Goal: Task Accomplishment & Management: Manage account settings

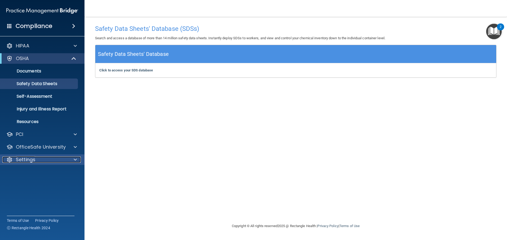
drag, startPoint x: 25, startPoint y: 157, endPoint x: 28, endPoint y: 155, distance: 3.4
click at [26, 157] on p "Settings" at bounding box center [26, 160] width 20 height 6
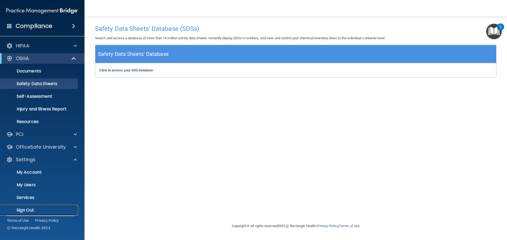
click at [32, 208] on p "Sign Out" at bounding box center [39, 210] width 72 height 5
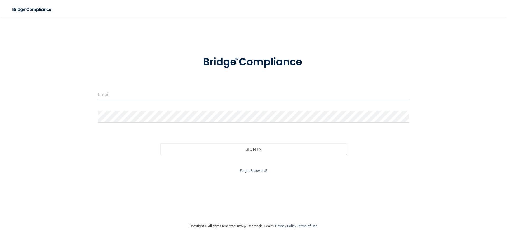
type input "[EMAIL_ADDRESS][DOMAIN_NAME]"
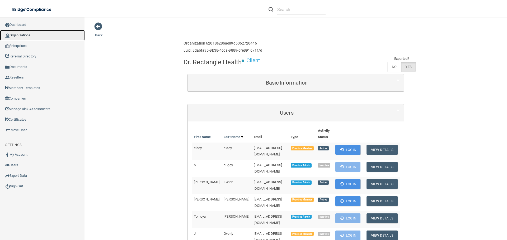
click at [22, 36] on link "Organizations" at bounding box center [42, 35] width 85 height 11
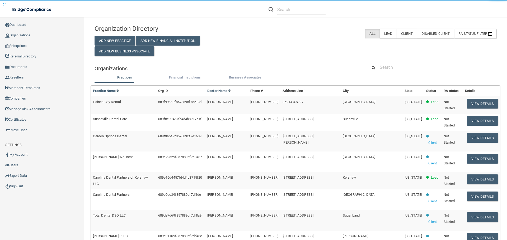
click at [398, 64] on input "text" at bounding box center [434, 68] width 110 height 10
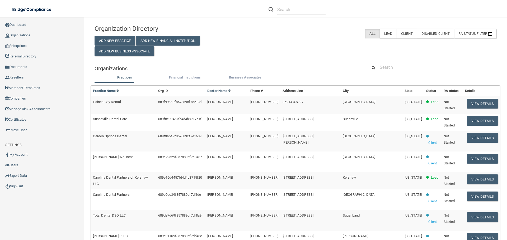
paste input "jshuler@christiancounseling.org"
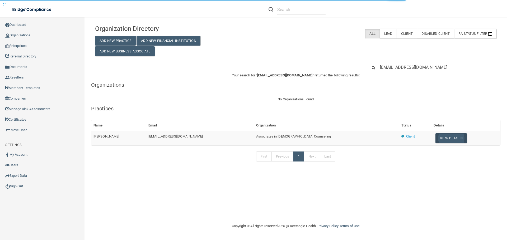
type input "jshuler@christiancounseling.org"
click at [435, 139] on button "View Details" at bounding box center [450, 139] width 31 height 10
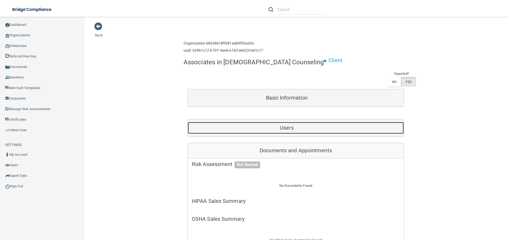
click at [276, 126] on h5 "Users" at bounding box center [287, 128] width 190 height 6
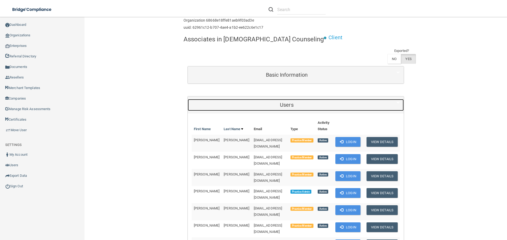
scroll to position [106, 0]
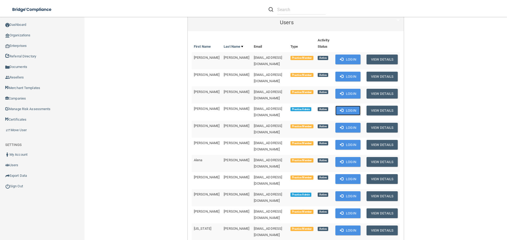
click at [347, 106] on button "Login" at bounding box center [347, 111] width 25 height 10
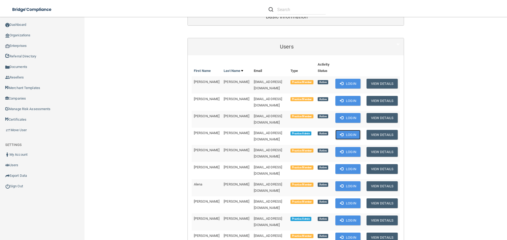
scroll to position [0, 0]
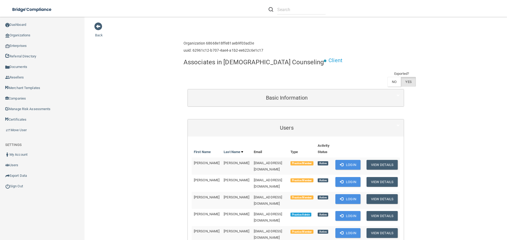
click at [204, 63] on h4 "Associates in Christian Counseling" at bounding box center [253, 62] width 140 height 7
click at [204, 63] on h4 "Associates in [DEMOGRAPHIC_DATA] Counseling" at bounding box center [253, 62] width 140 height 7
copy div "Associates in [DEMOGRAPHIC_DATA] Counseling"
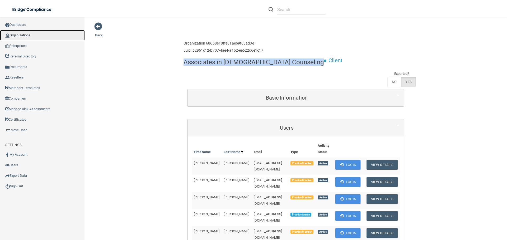
click at [28, 37] on link "Organizations" at bounding box center [42, 35] width 85 height 11
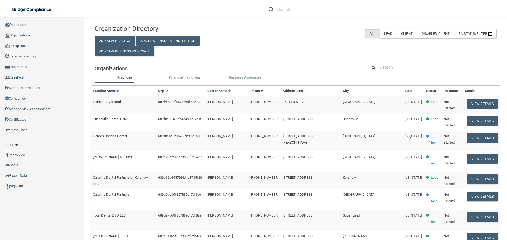
click at [390, 61] on div "Organization Directory Add New Practice Add New Financial Institution Add New B…" at bounding box center [295, 217] width 402 height 391
click at [392, 66] on input "text" at bounding box center [434, 68] width 110 height 10
paste input "lbpapenfuss@gmail.com"
type input "lbpapenfuss@gmail.com"
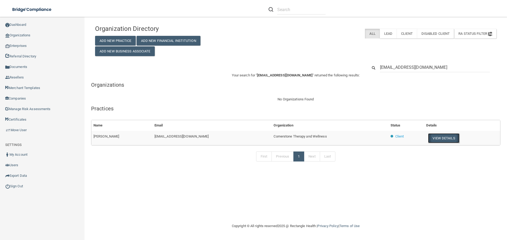
click at [434, 139] on button "View Details" at bounding box center [443, 139] width 31 height 10
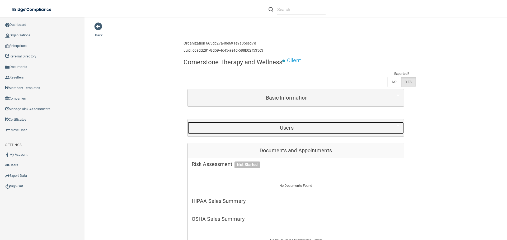
click at [318, 129] on h5 "Users" at bounding box center [287, 128] width 190 height 6
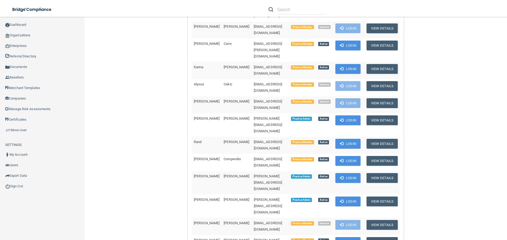
scroll to position [211, 0]
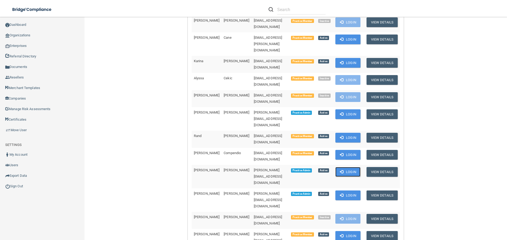
click at [343, 170] on span at bounding box center [341, 171] width 3 height 3
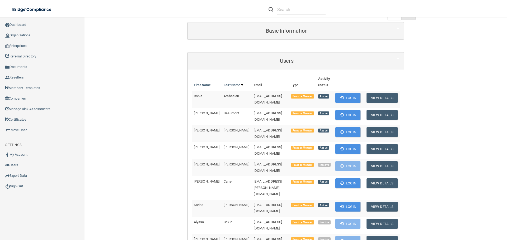
scroll to position [26, 0]
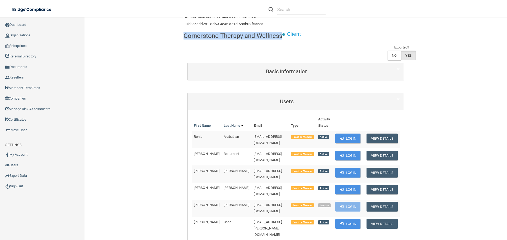
drag, startPoint x: 179, startPoint y: 33, endPoint x: 279, endPoint y: 37, distance: 100.1
copy h4 "Cornerstone Therapy and Wellness"
click at [28, 34] on link "Organizations" at bounding box center [42, 35] width 85 height 11
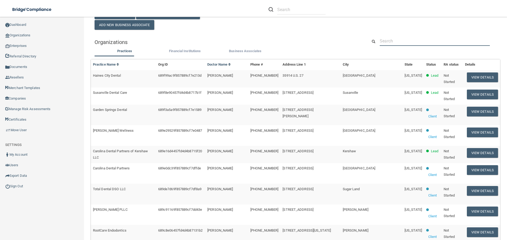
click at [397, 38] on input "text" at bounding box center [434, 41] width 110 height 10
paste input "rosecdarda@gmail.com"
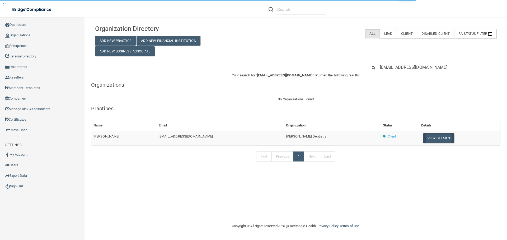
type input "rosecdarda@gmail.com"
click at [423, 136] on button "View Details" at bounding box center [438, 139] width 31 height 10
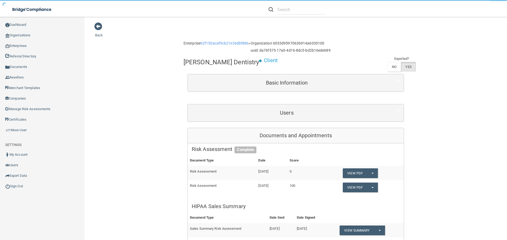
click at [285, 107] on div "Users" at bounding box center [296, 112] width 216 height 17
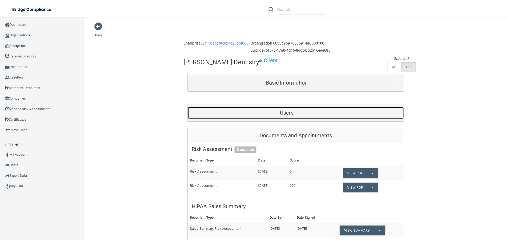
click at [285, 110] on h5 "Users" at bounding box center [287, 113] width 190 height 6
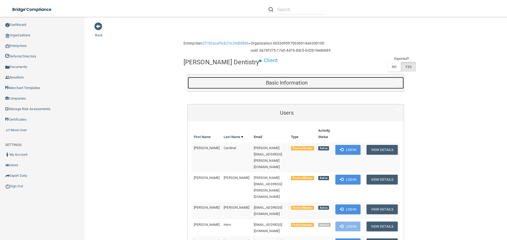
click at [284, 81] on h5 "Basic Information" at bounding box center [287, 83] width 190 height 6
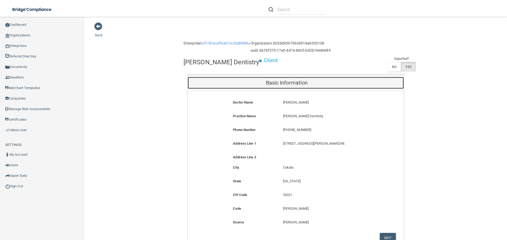
click at [269, 82] on h5 "Basic Information" at bounding box center [287, 83] width 190 height 6
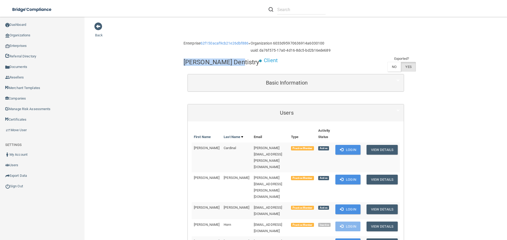
drag, startPoint x: 227, startPoint y: 62, endPoint x: 180, endPoint y: 61, distance: 47.2
copy h4 "Fiedler Dentistry"
click at [31, 33] on link "Organizations" at bounding box center [42, 35] width 85 height 11
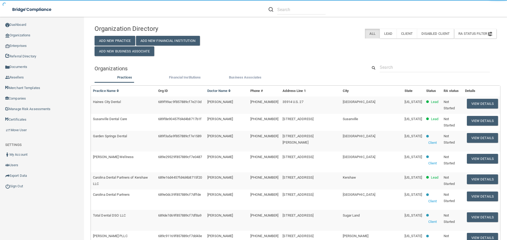
click at [392, 59] on div "Organization Directory Add New Practice Add New Financial Institution Add New B…" at bounding box center [295, 217] width 402 height 391
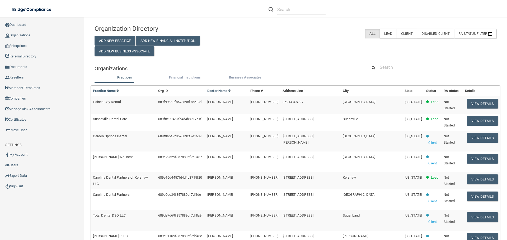
click at [392, 65] on input "text" at bounding box center [434, 68] width 110 height 10
paste input "shalut1029@gmail.com"
type input "shalut1029@gmail.com"
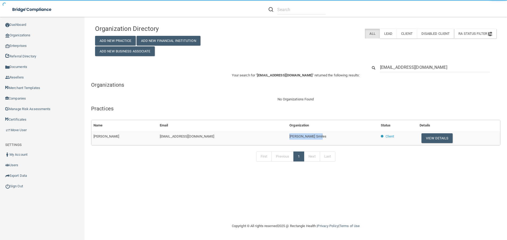
drag, startPoint x: 312, startPoint y: 138, endPoint x: 259, endPoint y: 138, distance: 53.3
click at [259, 138] on tr "Shalu Markus shalut1029@gmail.com Rittenhouse Smiles Client View Details" at bounding box center [295, 138] width 408 height 14
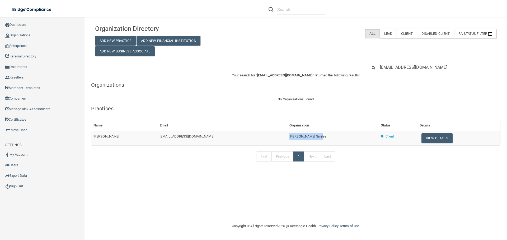
copy tr "Rittenhouse Smiles"
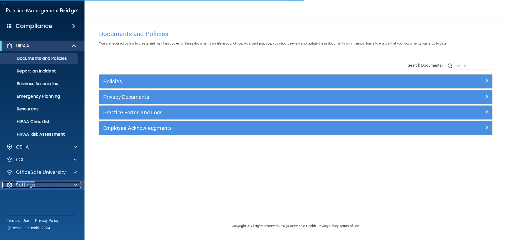
click at [63, 185] on div "Settings" at bounding box center [34, 185] width 65 height 6
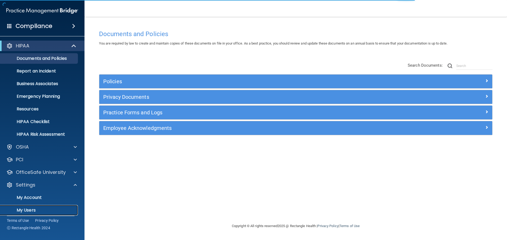
click at [26, 209] on p "My Users" at bounding box center [39, 210] width 72 height 5
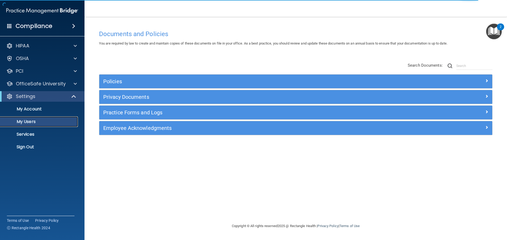
select select "20"
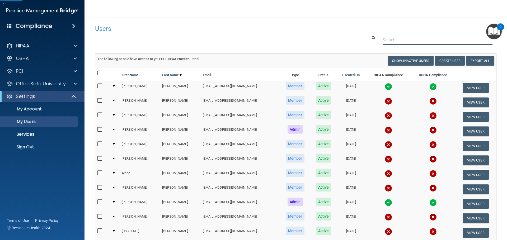
click at [395, 40] on input "text" at bounding box center [437, 40] width 110 height 10
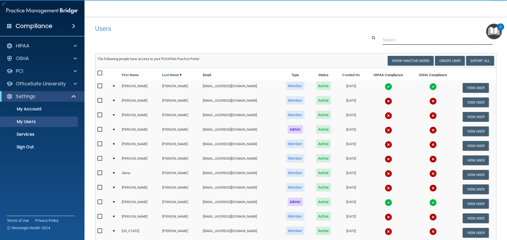
paste input "[EMAIL_ADDRESS][DOMAIN_NAME]"
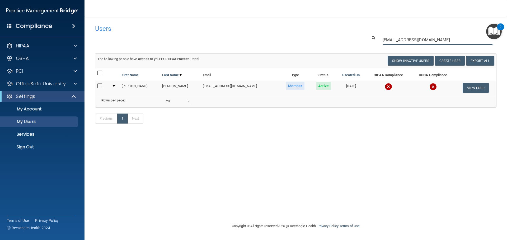
type input "[EMAIL_ADDRESS][DOMAIN_NAME]"
click at [98, 87] on input "checkbox" at bounding box center [100, 86] width 6 height 4
checkbox input "true"
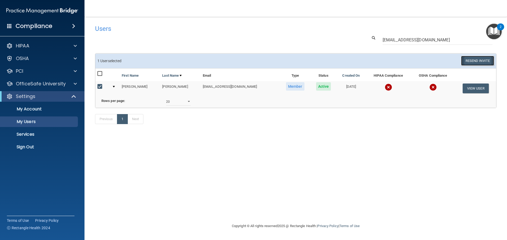
click at [467, 62] on button "Resend Invite" at bounding box center [477, 61] width 33 height 10
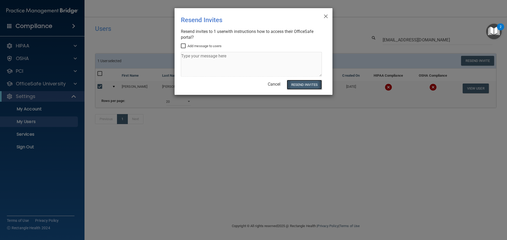
click at [310, 83] on button "Resend Invites" at bounding box center [304, 85] width 35 height 10
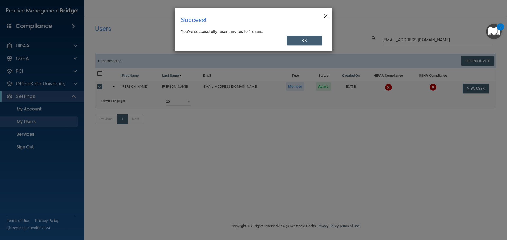
click at [323, 17] on span "×" at bounding box center [325, 15] width 5 height 11
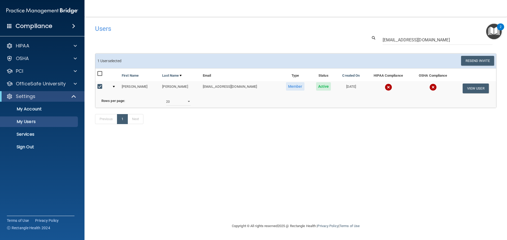
click at [240, 132] on div "Previous 1 Next" at bounding box center [295, 120] width 409 height 24
click at [28, 149] on p "Sign Out" at bounding box center [39, 147] width 72 height 5
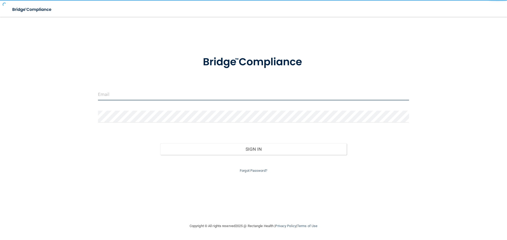
type input "[EMAIL_ADDRESS][DOMAIN_NAME]"
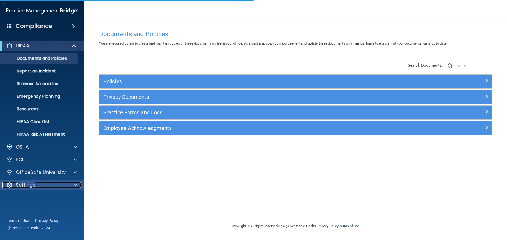
click at [67, 184] on div "Settings" at bounding box center [34, 185] width 65 height 6
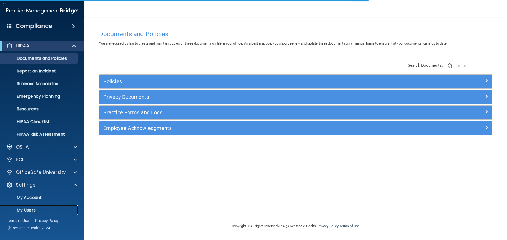
click at [32, 209] on p "My Users" at bounding box center [39, 210] width 72 height 5
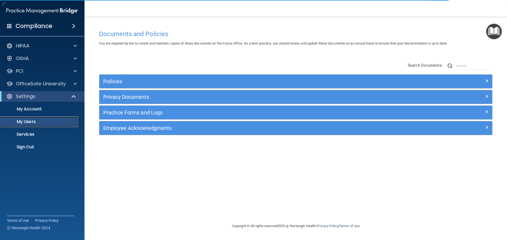
select select "20"
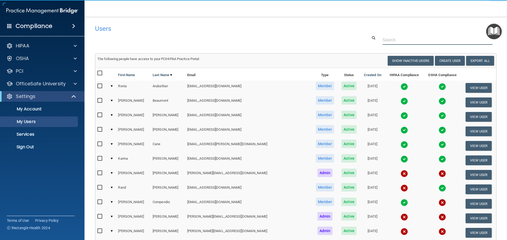
click at [383, 42] on input "text" at bounding box center [437, 40] width 110 height 10
paste input "lbpapenfuss@gmail.com"
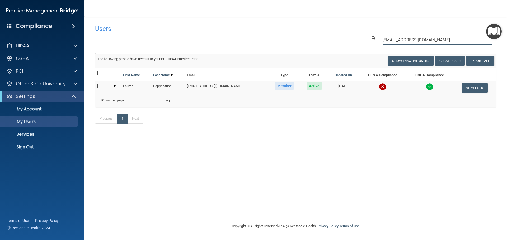
type input "lbpapenfuss@gmail.com"
click at [379, 86] on img at bounding box center [382, 86] width 7 height 7
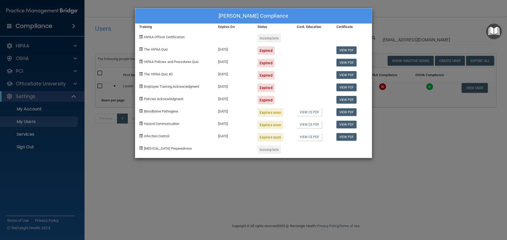
click at [269, 170] on div "Lauren Pappenfuss's Compliance Training Expires On Status Cont. Education Certi…" at bounding box center [253, 120] width 507 height 240
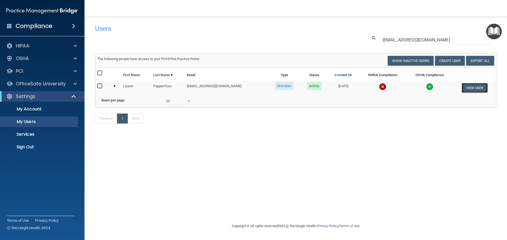
click at [473, 89] on button "View User" at bounding box center [474, 88] width 26 height 10
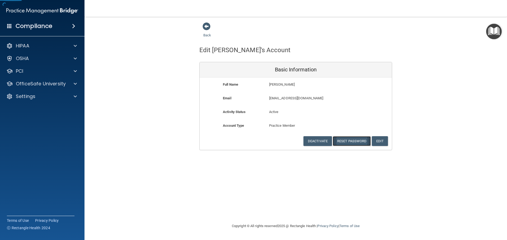
click at [351, 140] on button "Reset Password" at bounding box center [351, 141] width 38 height 10
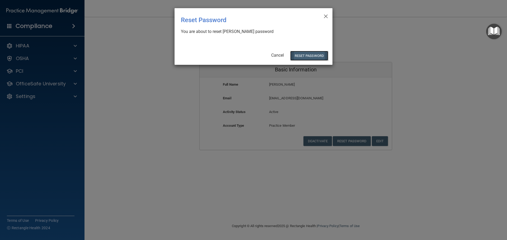
click at [304, 57] on button "Reset Password" at bounding box center [309, 56] width 38 height 10
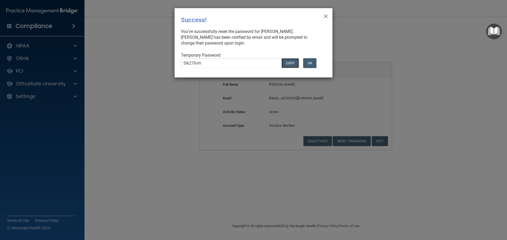
click at [289, 63] on button "COPY" at bounding box center [289, 63] width 17 height 10
drag, startPoint x: 138, startPoint y: 38, endPoint x: 175, endPoint y: 21, distance: 40.4
click at [139, 37] on div "× Close Success! You've successfully reset the password for Lauren Pappenfuss. …" at bounding box center [253, 120] width 507 height 240
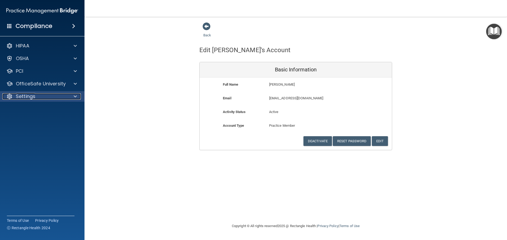
click at [75, 97] on span at bounding box center [75, 96] width 3 height 6
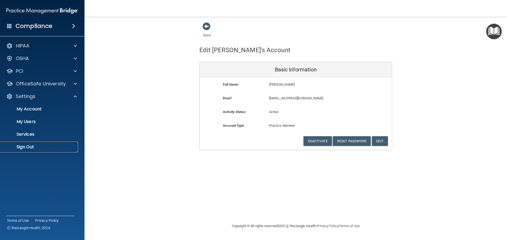
click at [37, 146] on p "Sign Out" at bounding box center [39, 147] width 72 height 5
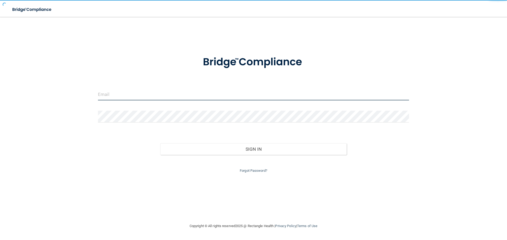
type input "[EMAIL_ADDRESS][DOMAIN_NAME]"
